Goal: Navigation & Orientation: Find specific page/section

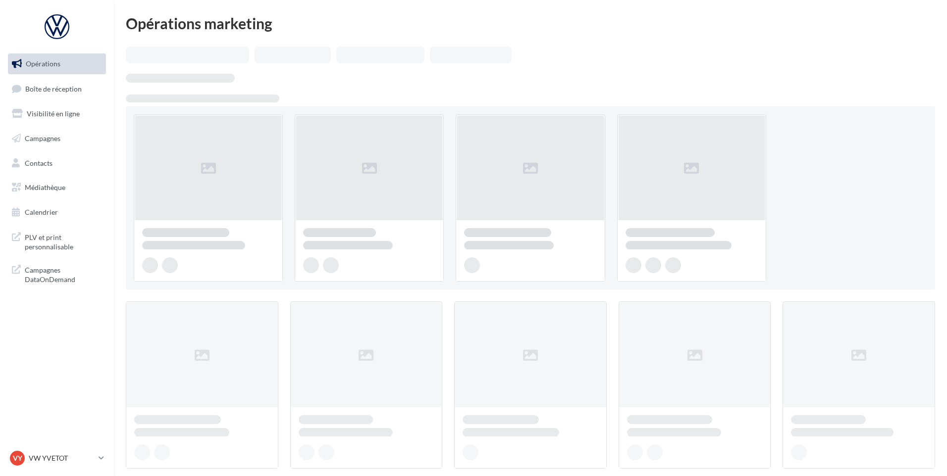
click at [56, 99] on link "Boîte de réception" at bounding box center [57, 88] width 102 height 21
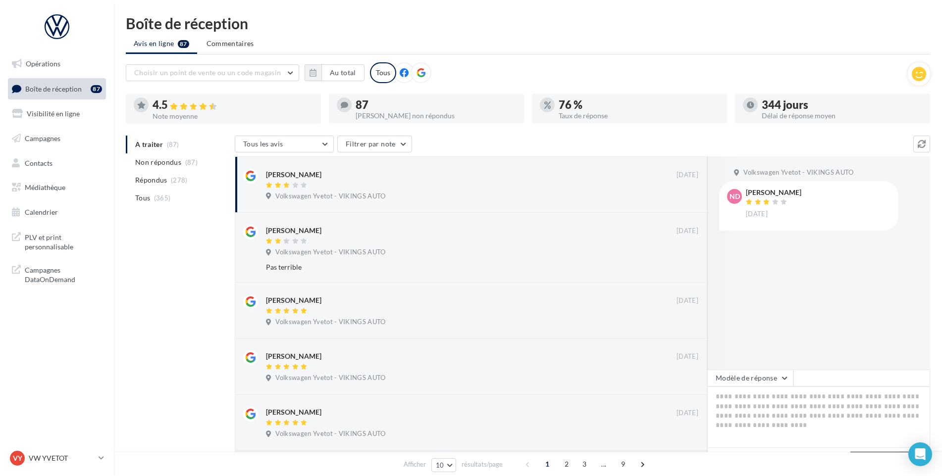
click at [39, 468] on div "VY VW YVETOT vw-yve-vau" at bounding box center [57, 458] width 98 height 19
click at [41, 460] on p "VW YVETOT" at bounding box center [62, 459] width 66 height 10
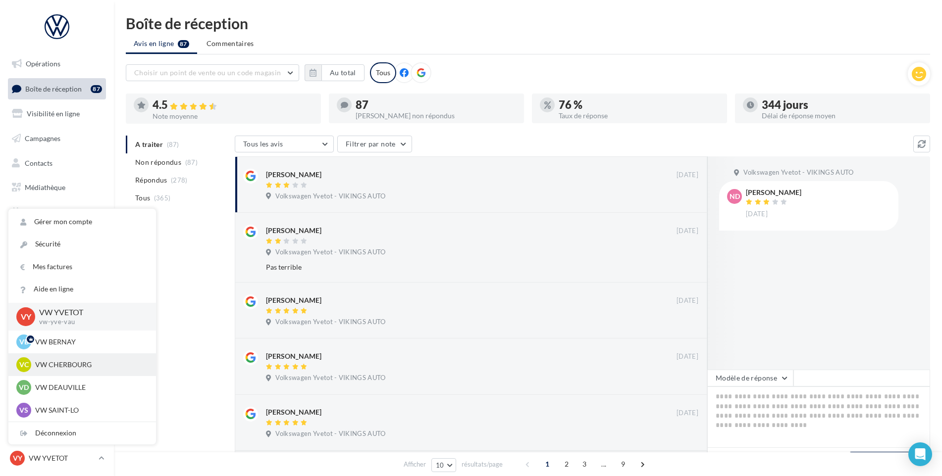
click at [77, 366] on p "VW CHERBOURG" at bounding box center [89, 365] width 109 height 10
